Goal: Task Accomplishment & Management: Complete application form

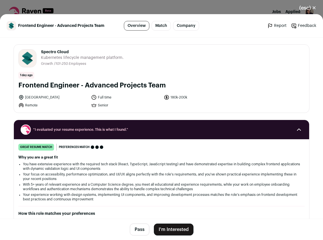
click at [174, 231] on button "I'm Interested" at bounding box center [174, 230] width 40 height 12
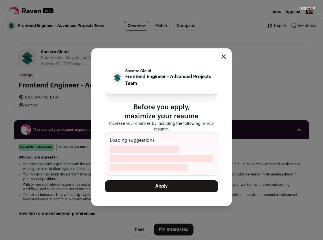
click at [160, 188] on button "Apply" at bounding box center [161, 186] width 113 height 12
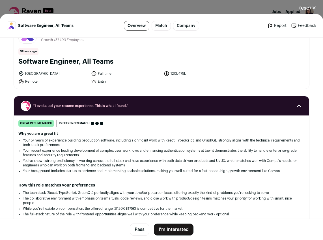
scroll to position [23, 0]
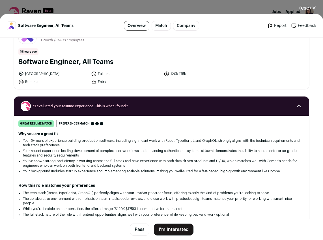
click at [185, 232] on button "I'm Interested" at bounding box center [174, 230] width 40 height 12
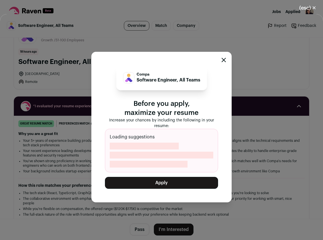
click at [172, 181] on button "Apply" at bounding box center [161, 183] width 113 height 12
